Goal: Information Seeking & Learning: Learn about a topic

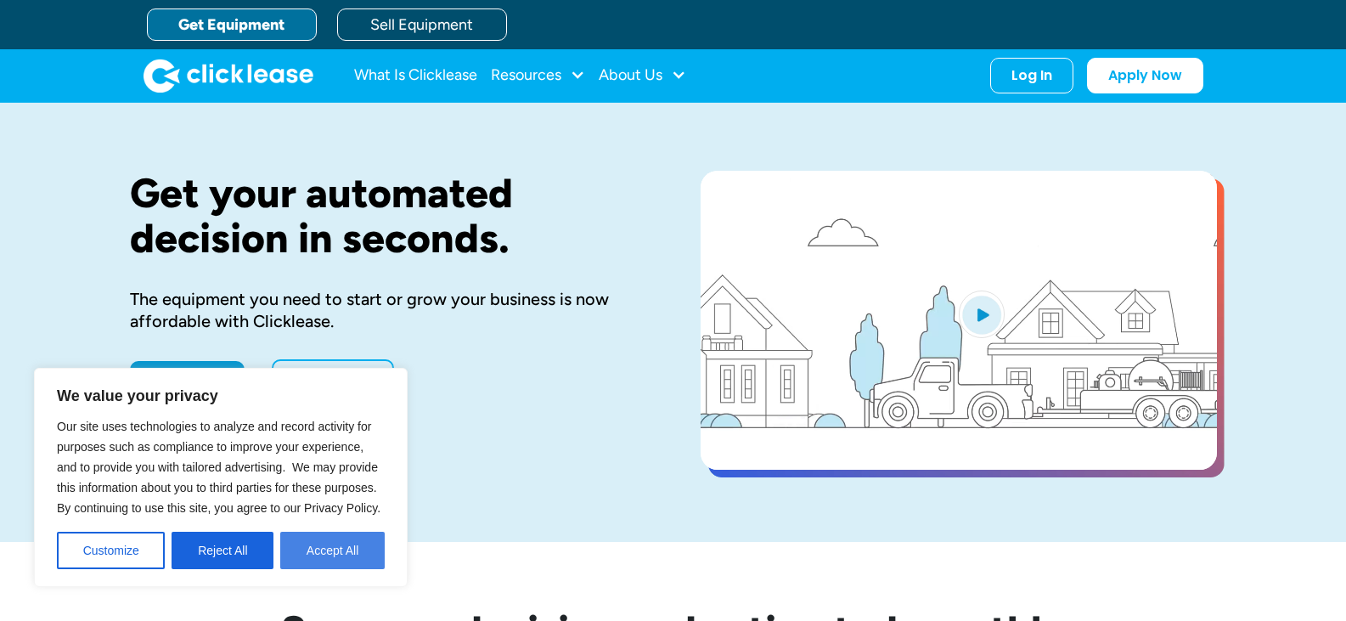
click at [316, 554] on button "Accept All" at bounding box center [332, 549] width 104 height 37
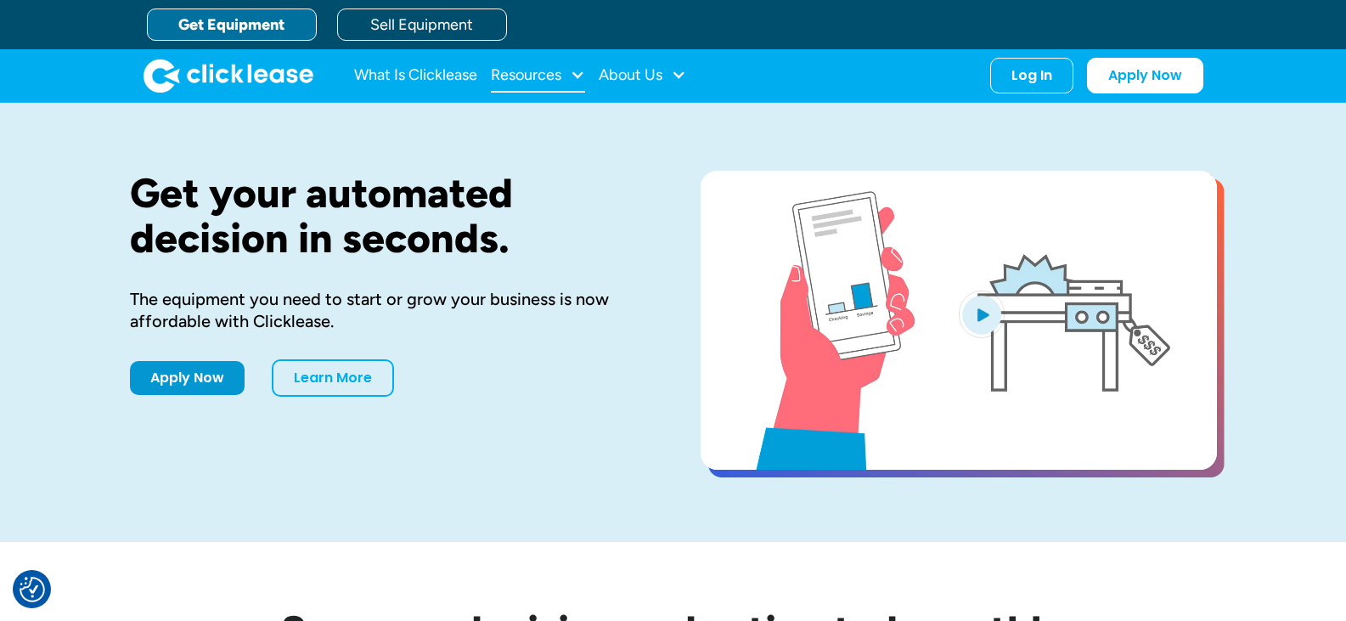
click at [572, 71] on div at bounding box center [577, 74] width 15 height 15
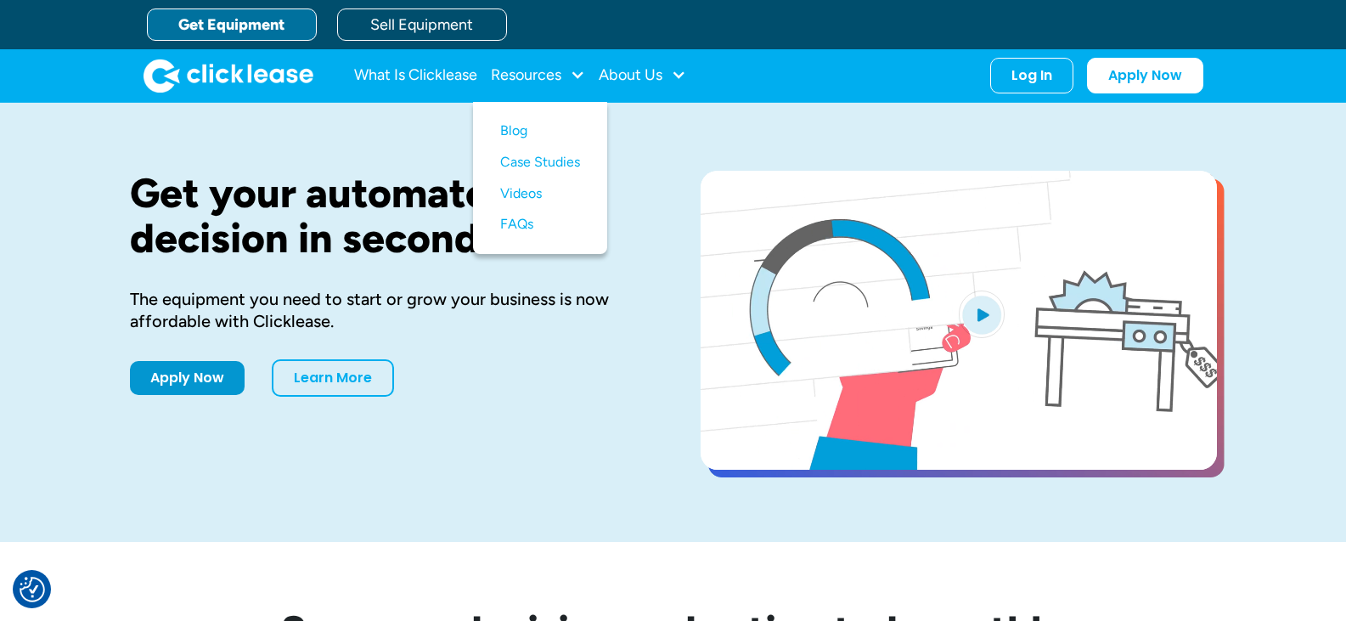
click at [585, 507] on div "Get your automated decision in seconds. The equipment you need to start or grow…" at bounding box center [673, 322] width 1087 height 439
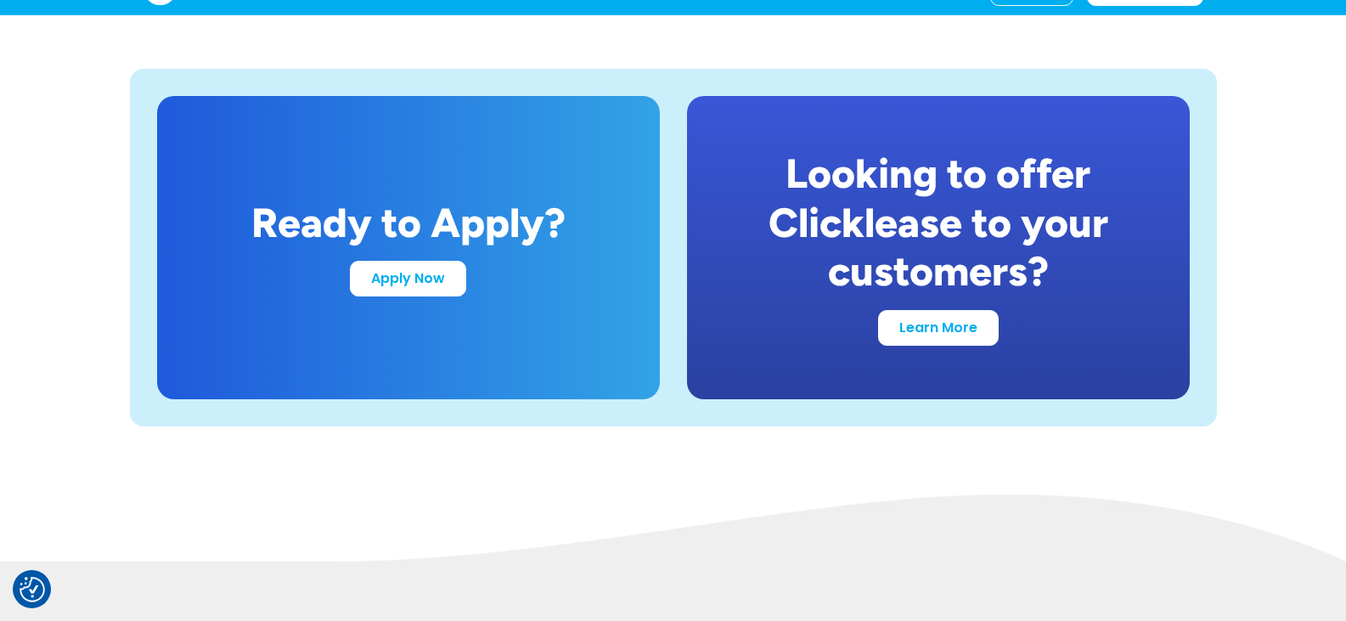
scroll to position [3396, 0]
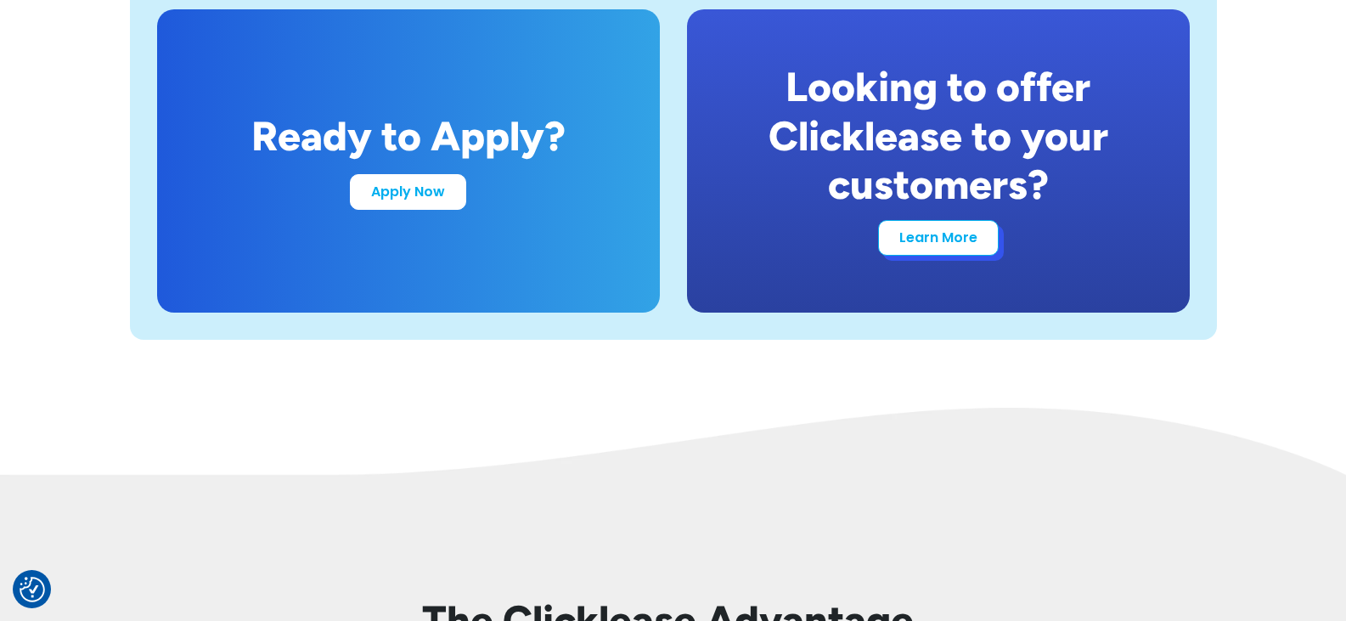
click at [938, 227] on link "Learn More" at bounding box center [938, 238] width 121 height 36
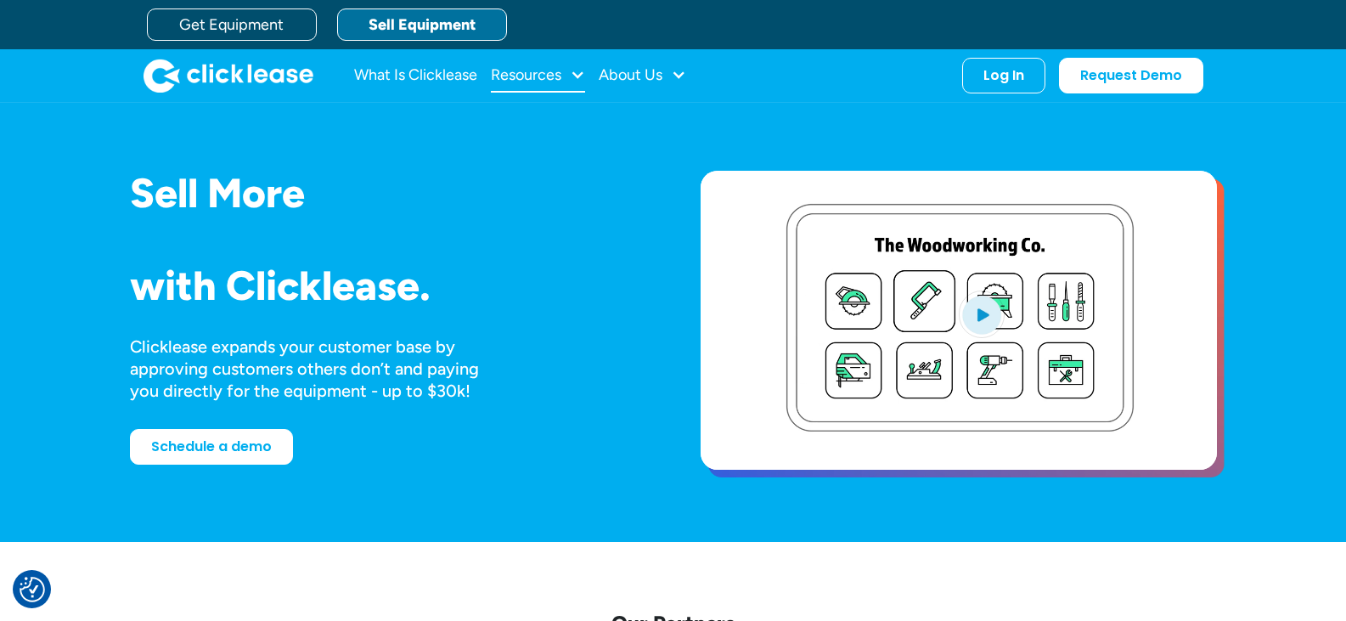
click at [572, 70] on div at bounding box center [577, 74] width 15 height 15
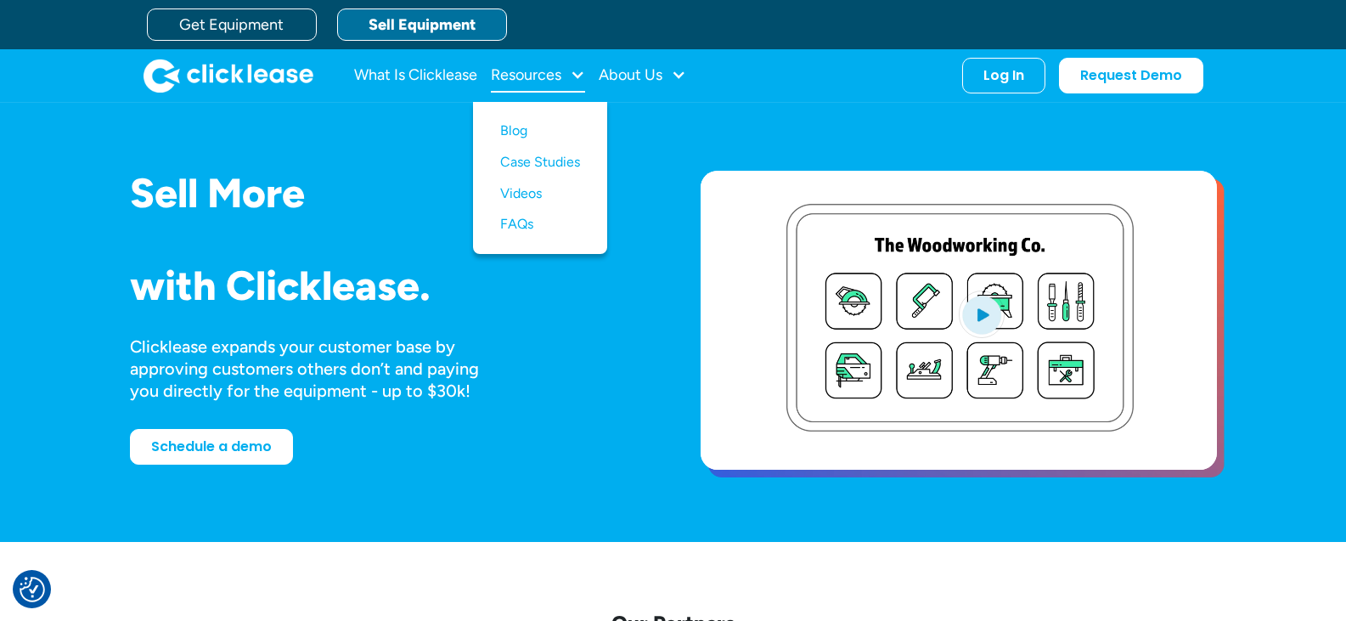
click at [571, 71] on div at bounding box center [577, 74] width 15 height 15
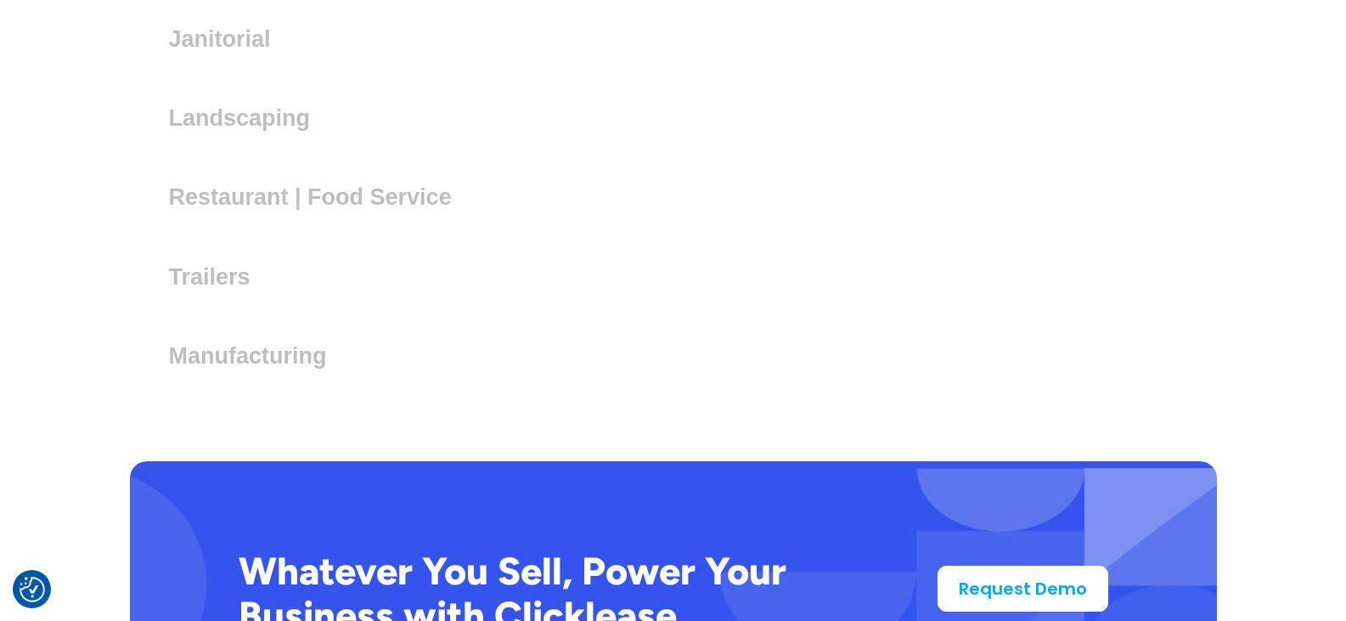
scroll to position [5114, 0]
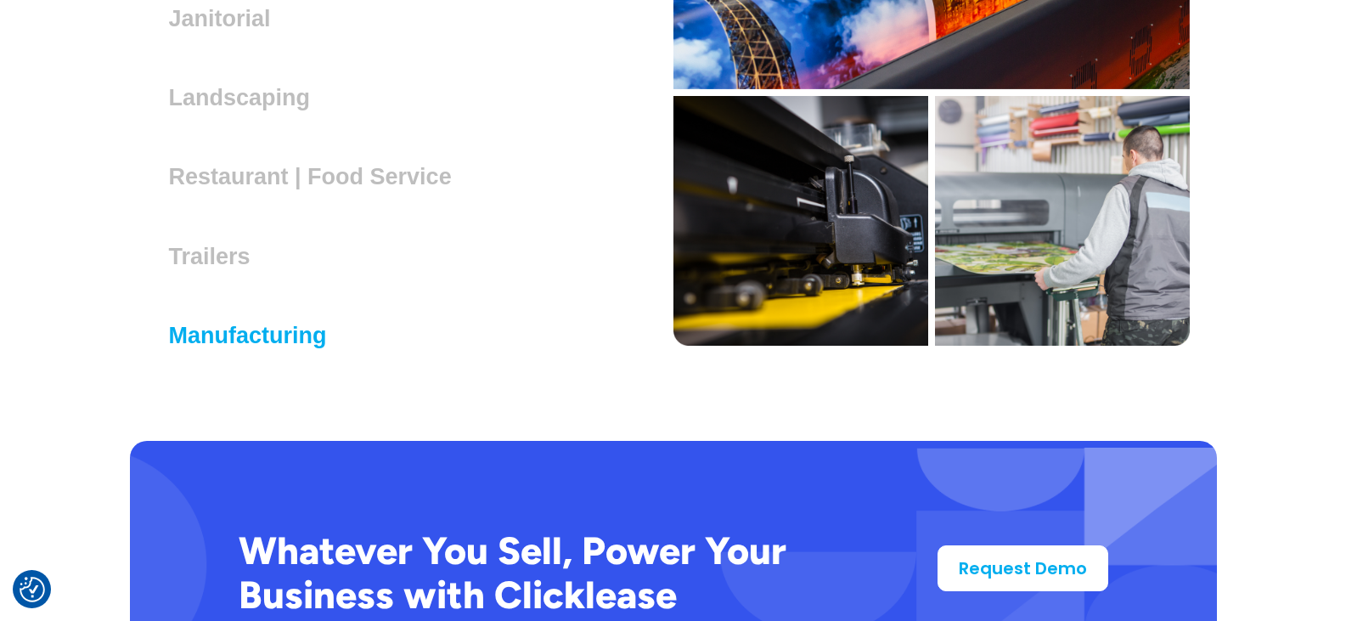
click at [272, 340] on h3 "Manufacturing" at bounding box center [254, 335] width 171 height 25
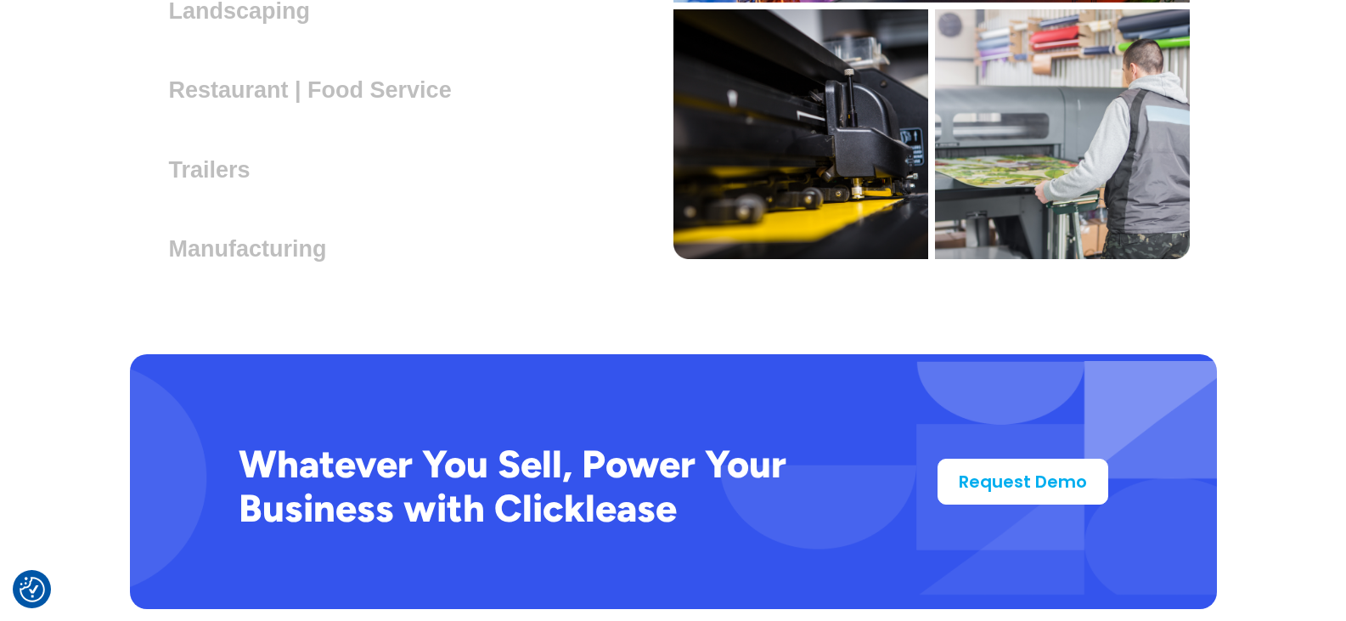
scroll to position [5368, 0]
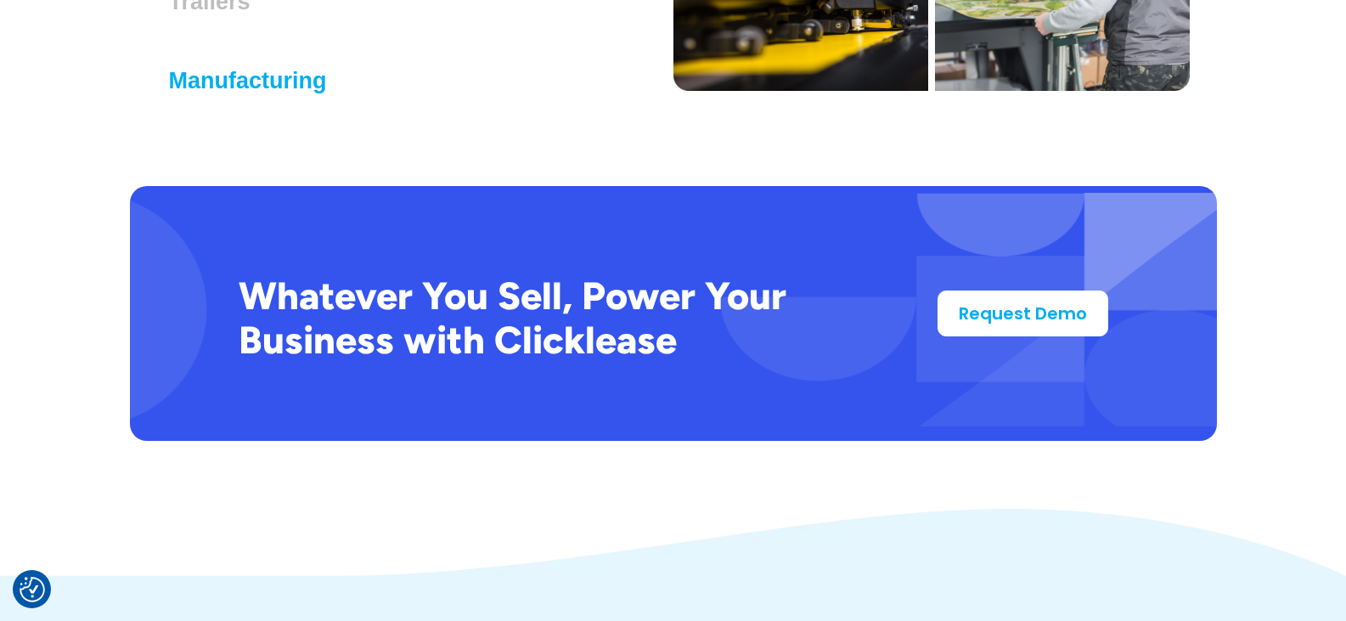
click at [325, 86] on h3 "Manufacturing" at bounding box center [254, 80] width 171 height 25
click at [274, 89] on h3 "Manufacturing" at bounding box center [254, 80] width 171 height 25
click at [267, 82] on h3 "Manufacturing" at bounding box center [254, 80] width 171 height 25
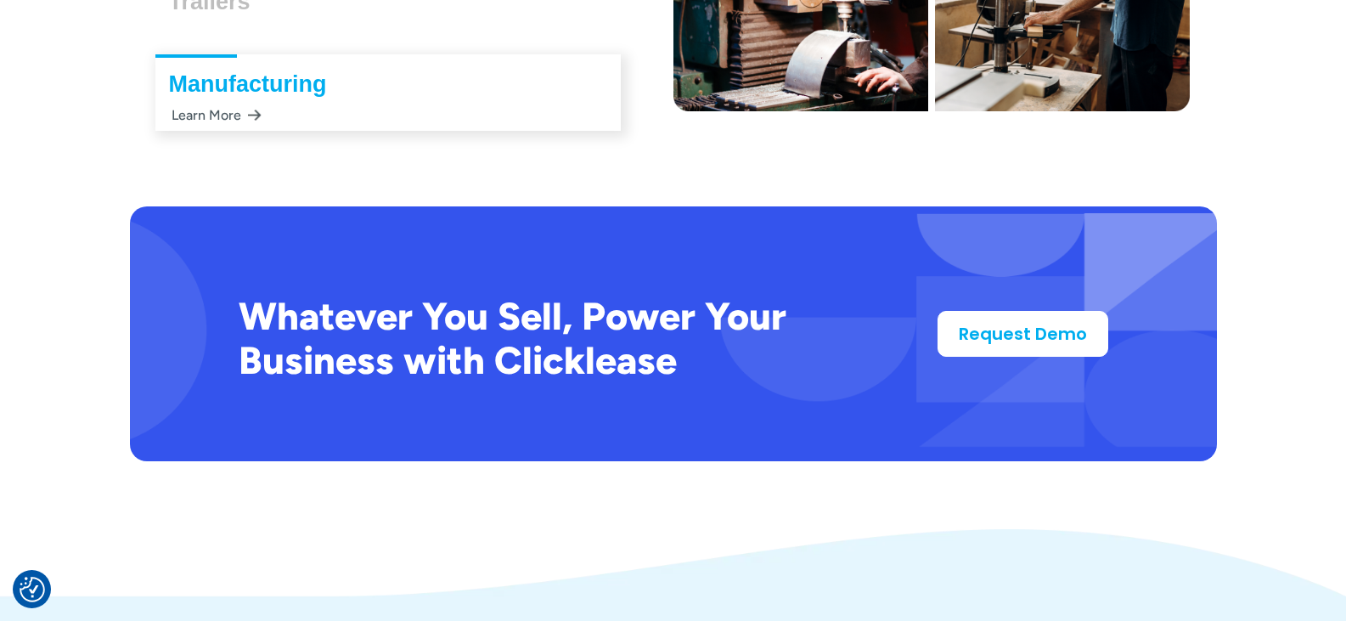
click at [248, 115] on div "Learn More" at bounding box center [215, 114] width 93 height 33
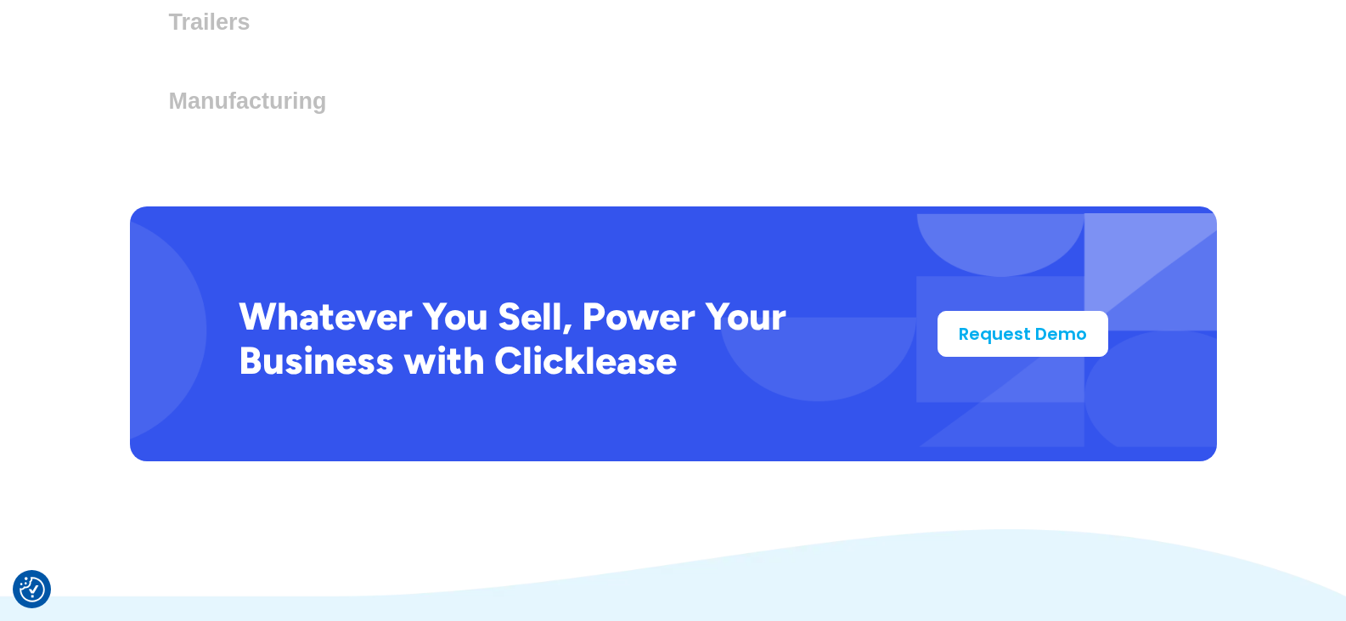
scroll to position [5368, 0]
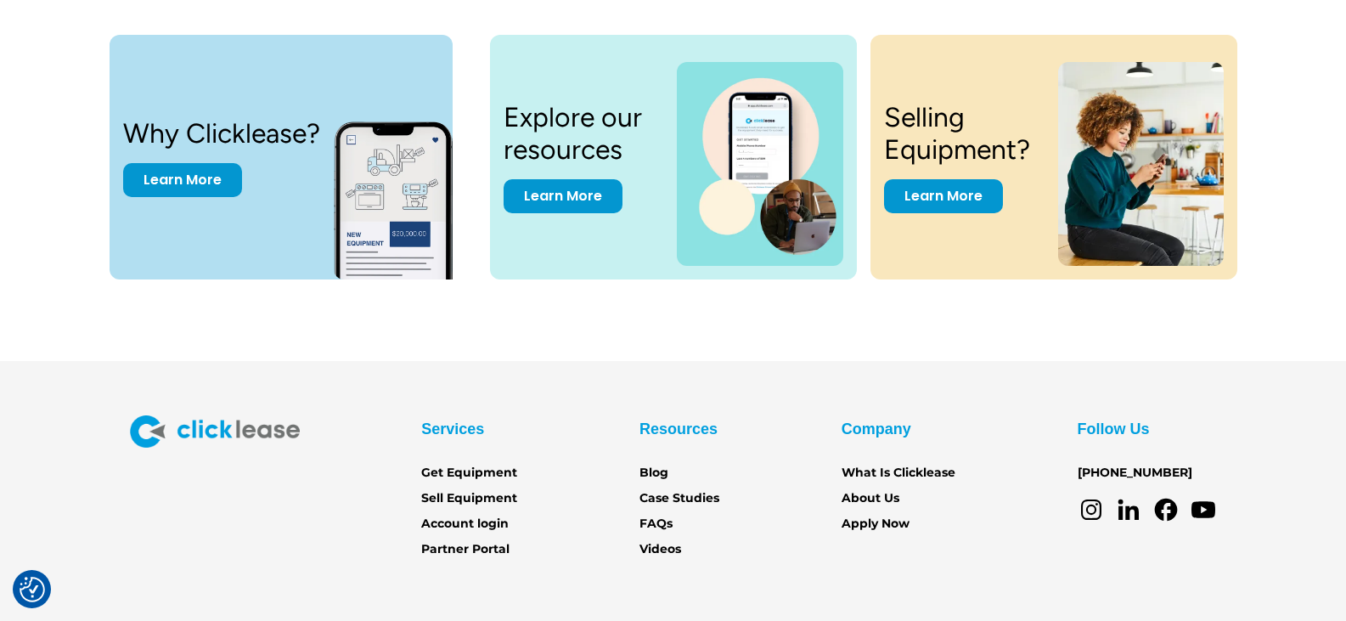
scroll to position [5348, 0]
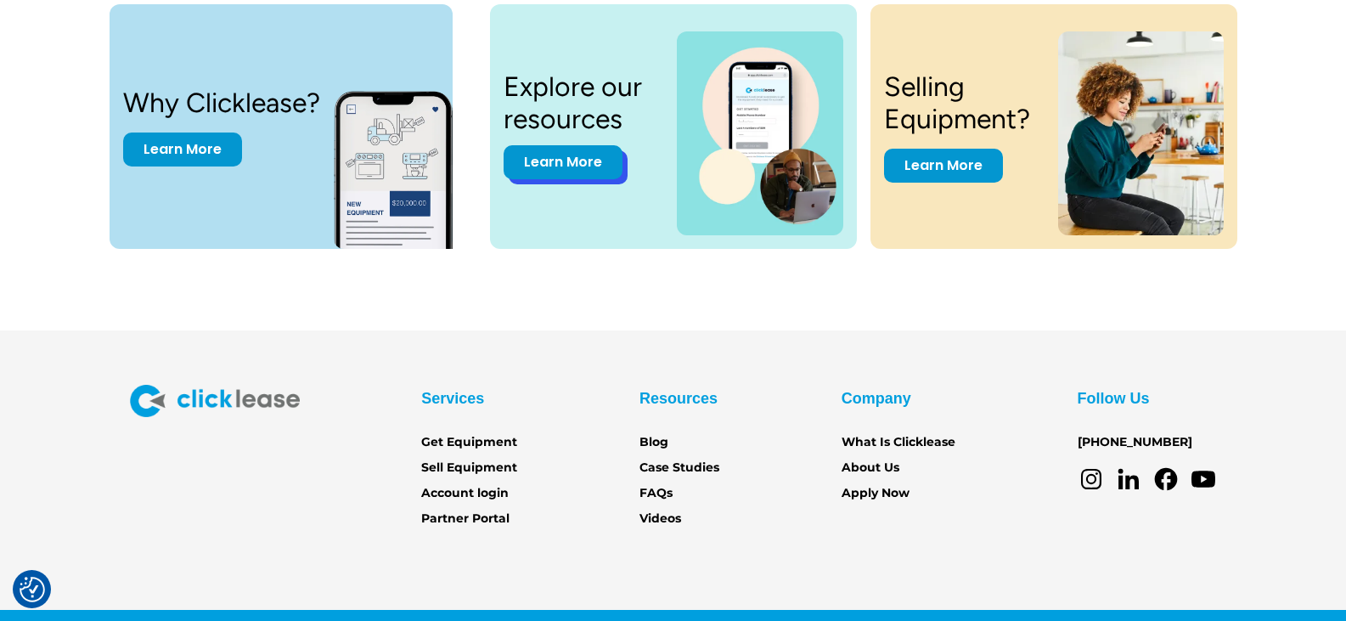
click at [545, 160] on link "Learn More" at bounding box center [562, 162] width 119 height 34
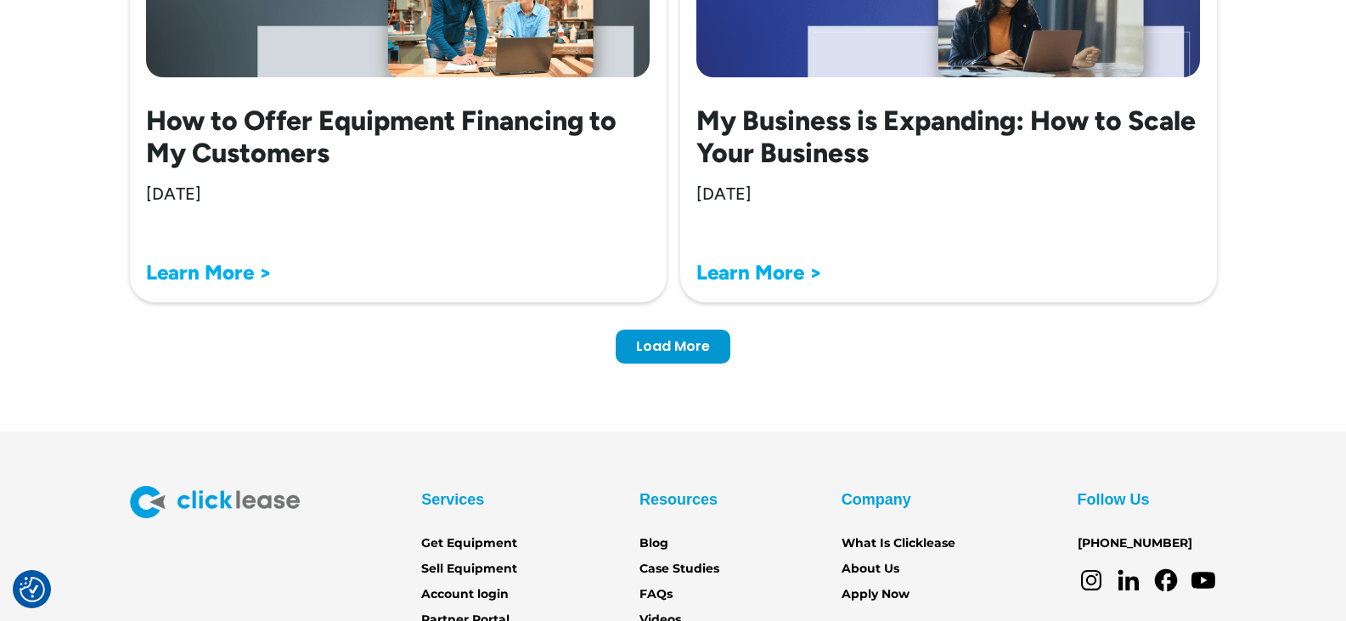
scroll to position [5527, 0]
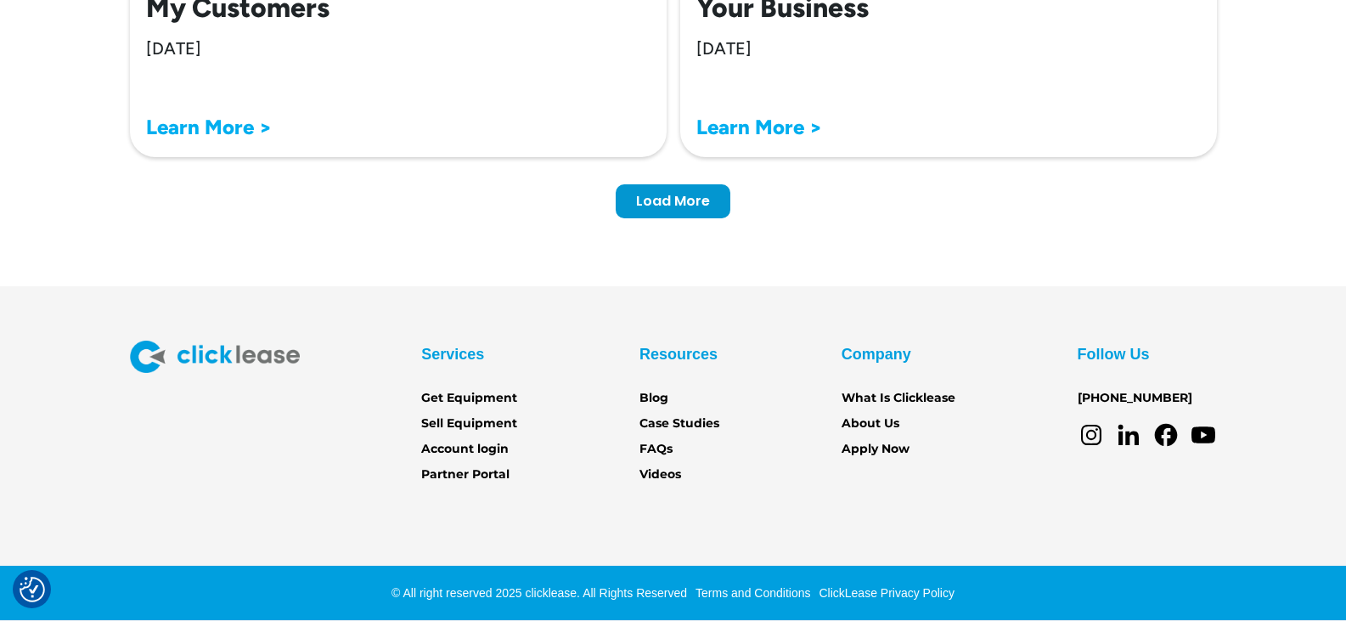
click at [239, 351] on img at bounding box center [215, 356] width 170 height 32
click at [1008, 217] on div "Previous Load More" at bounding box center [673, 187] width 1087 height 61
drag, startPoint x: 994, startPoint y: 211, endPoint x: 976, endPoint y: 181, distance: 34.6
click at [993, 205] on div "Previous Load More" at bounding box center [673, 187] width 1087 height 61
